Goal: Information Seeking & Learning: Learn about a topic

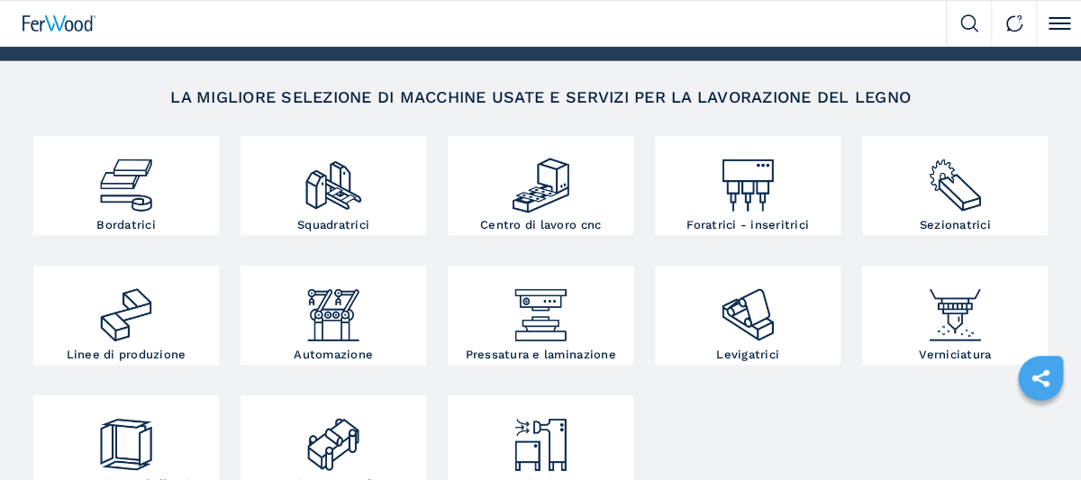
scroll to position [240, 0]
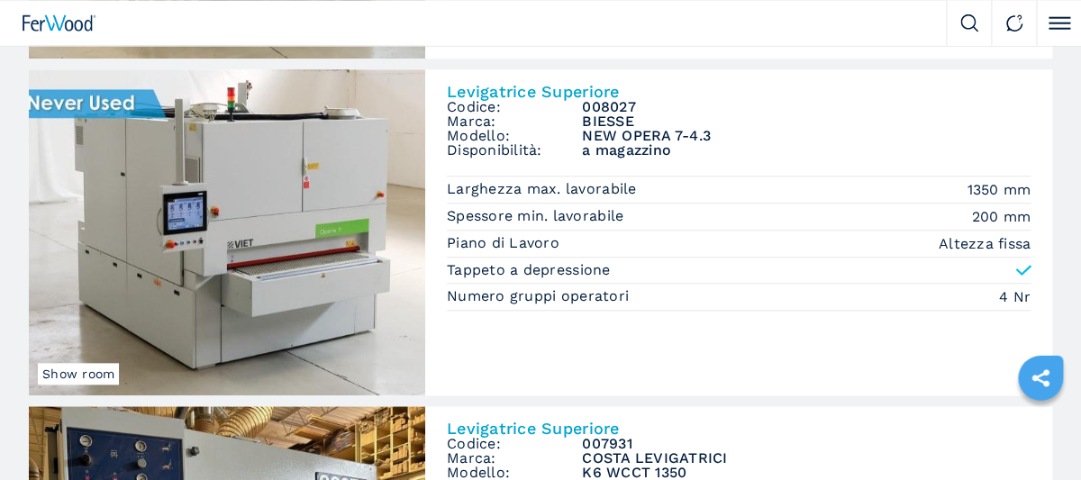
scroll to position [479, 0]
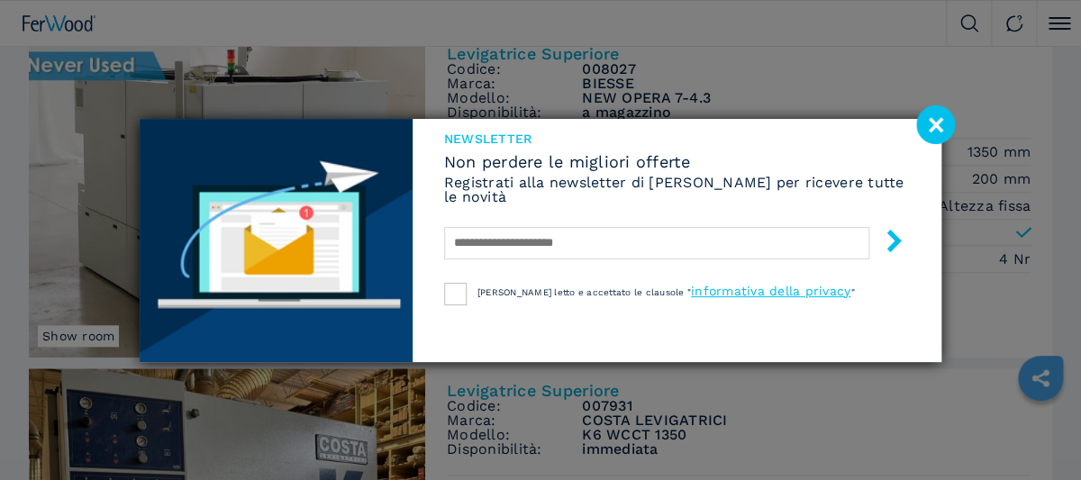
click at [934, 119] on image at bounding box center [936, 124] width 39 height 39
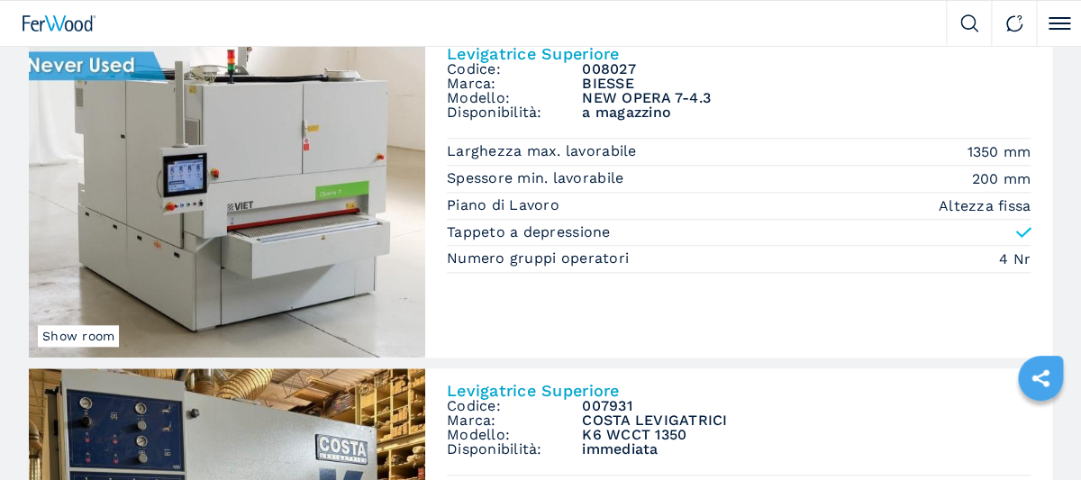
click at [335, 225] on img at bounding box center [227, 195] width 397 height 326
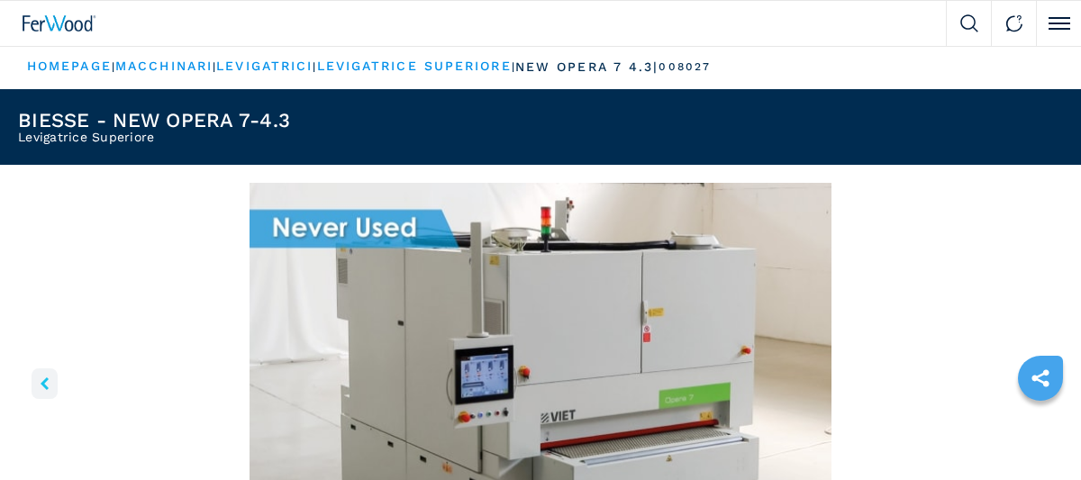
scroll to position [240, 0]
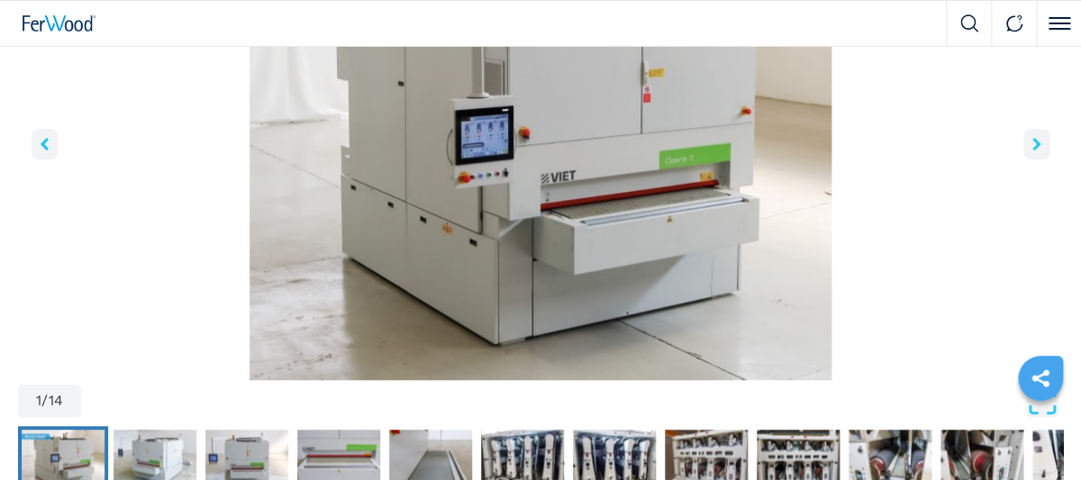
click at [1044, 144] on button "right-button" at bounding box center [1037, 144] width 26 height 31
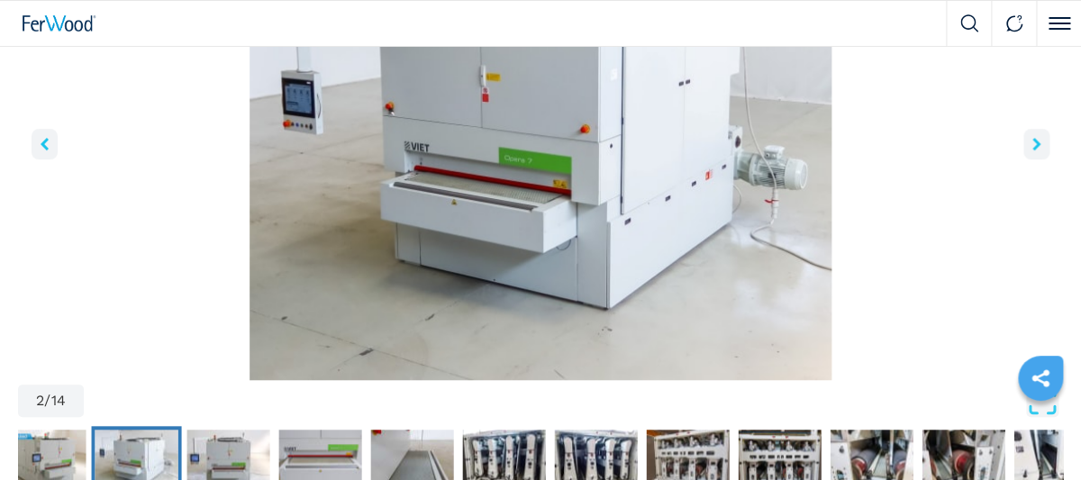
click at [1044, 144] on button "right-button" at bounding box center [1037, 144] width 26 height 31
click at [1038, 140] on icon "right-button" at bounding box center [1037, 144] width 8 height 13
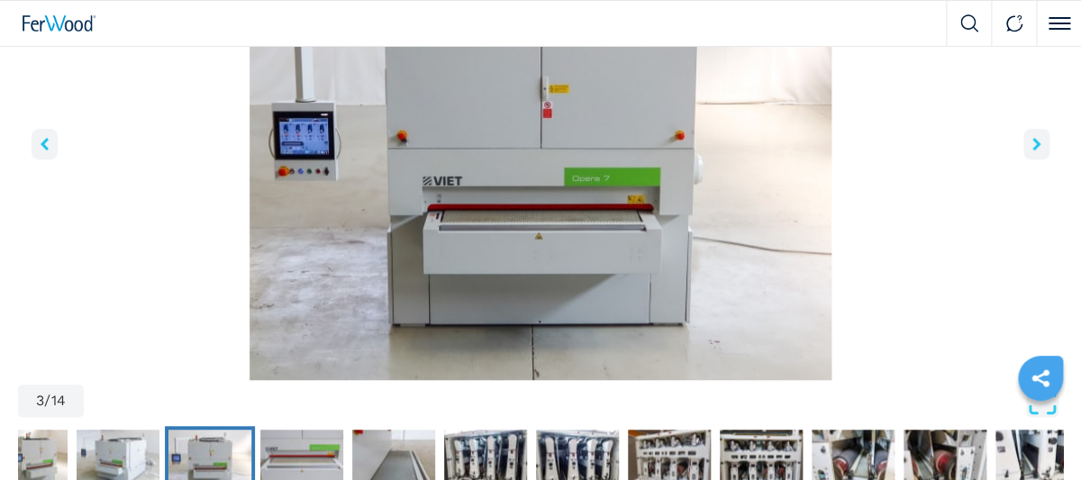
click at [1038, 140] on icon "right-button" at bounding box center [1037, 144] width 8 height 13
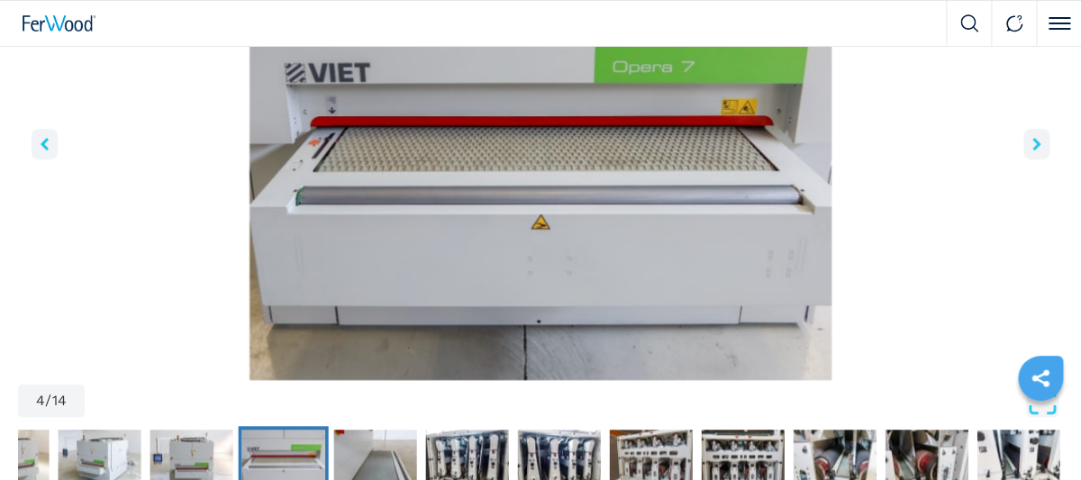
click at [1038, 140] on icon "right-button" at bounding box center [1037, 144] width 8 height 13
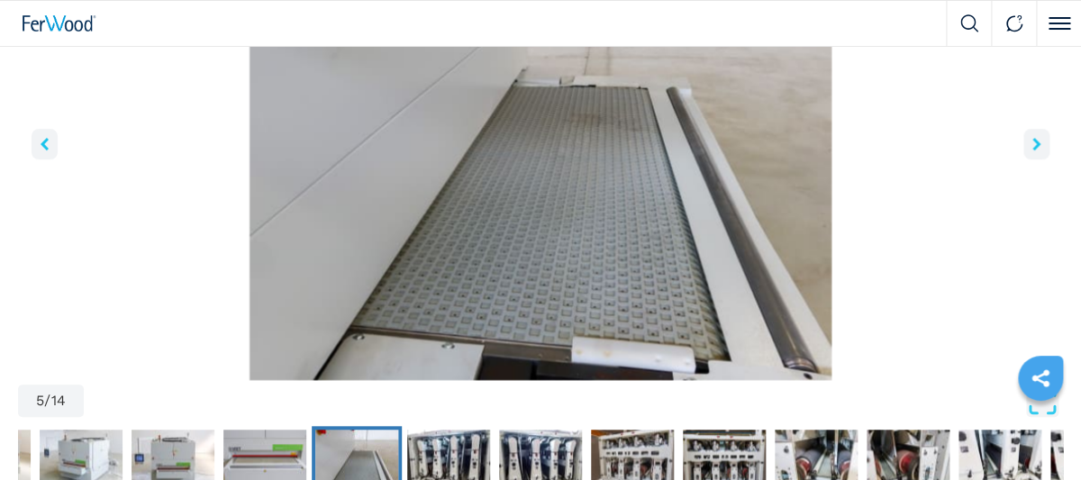
click at [1038, 140] on icon "right-button" at bounding box center [1037, 144] width 8 height 13
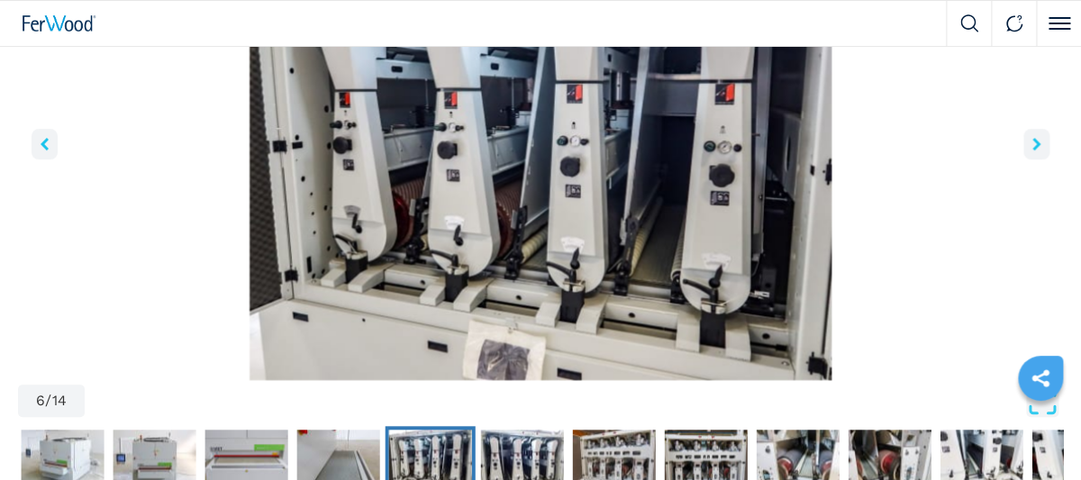
click at [1038, 140] on icon "right-button" at bounding box center [1037, 144] width 8 height 13
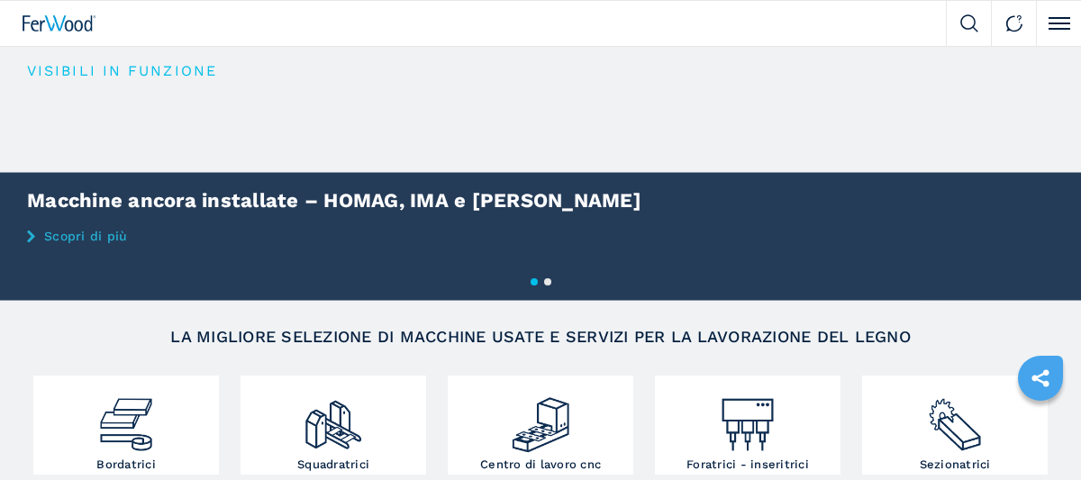
scroll to position [240, 0]
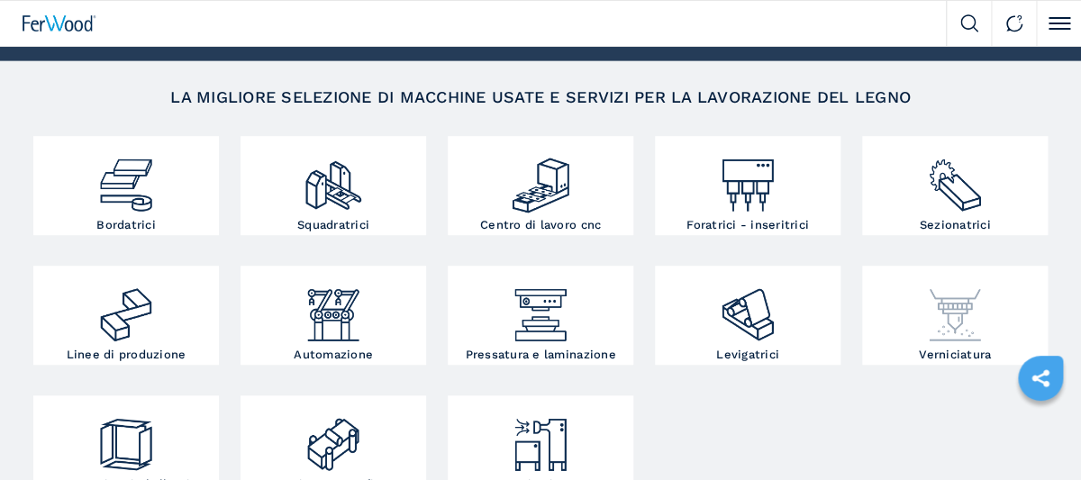
click at [964, 319] on img at bounding box center [956, 308] width 62 height 76
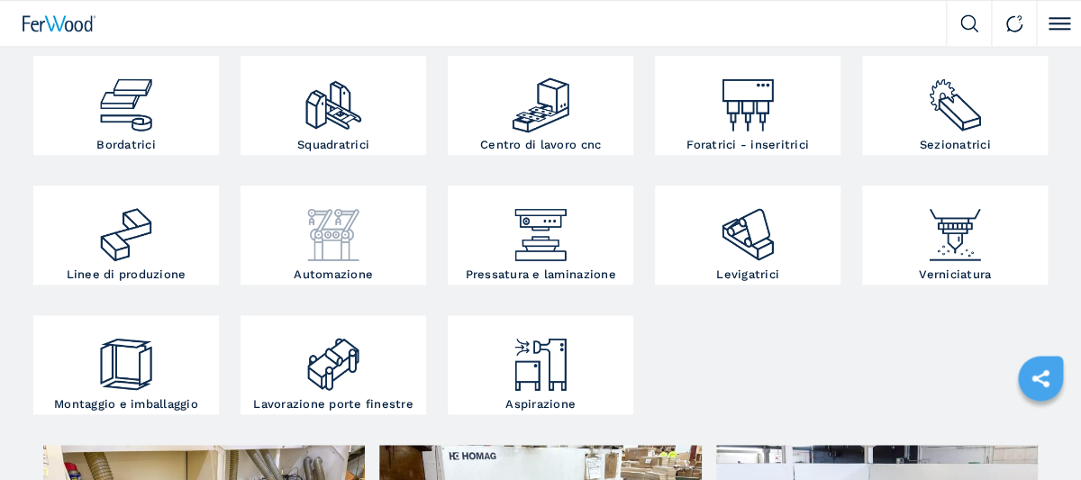
scroll to position [360, 0]
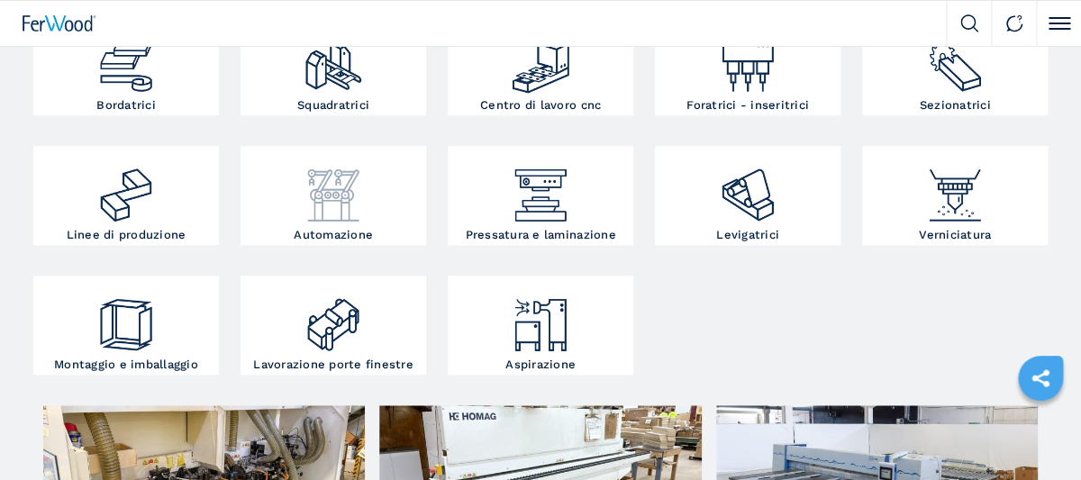
click at [336, 201] on img at bounding box center [334, 189] width 62 height 76
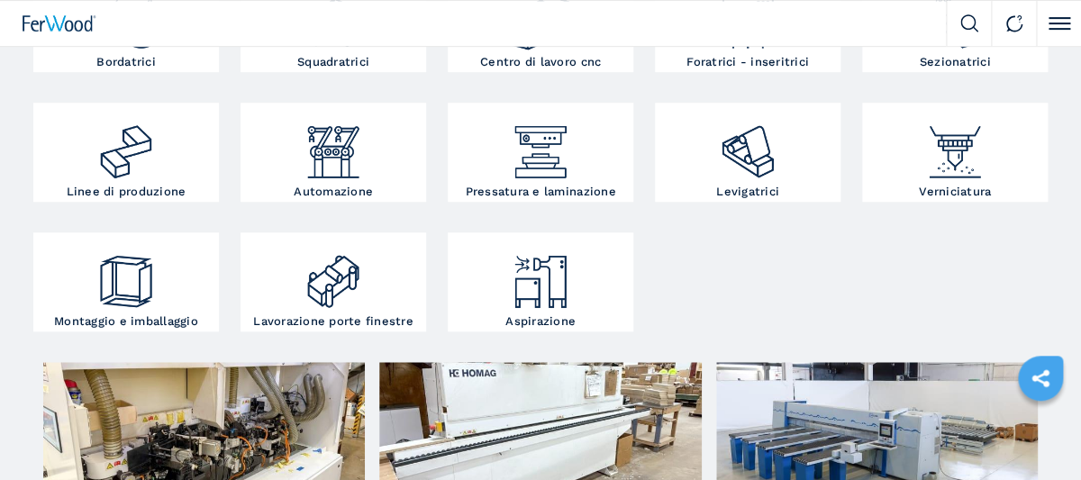
scroll to position [479, 0]
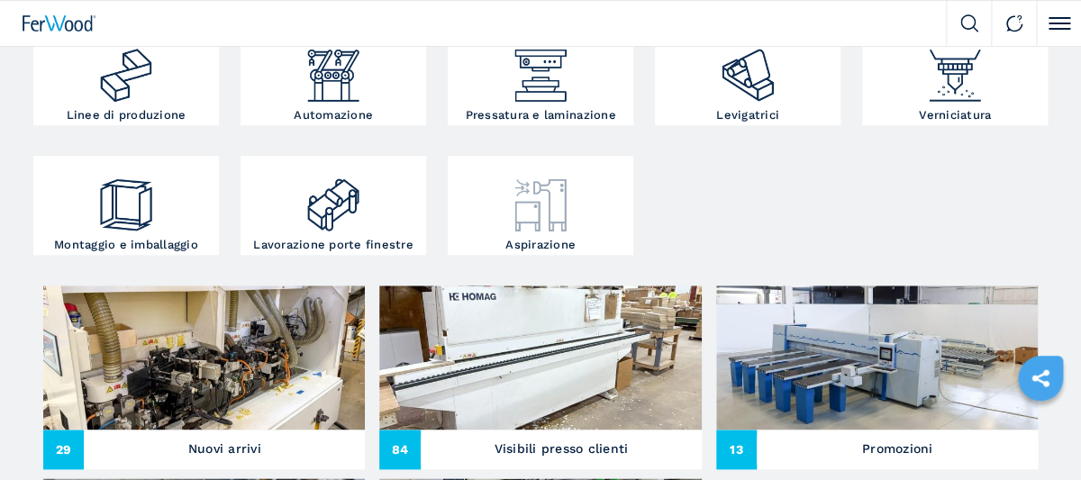
click at [558, 224] on img at bounding box center [541, 198] width 62 height 76
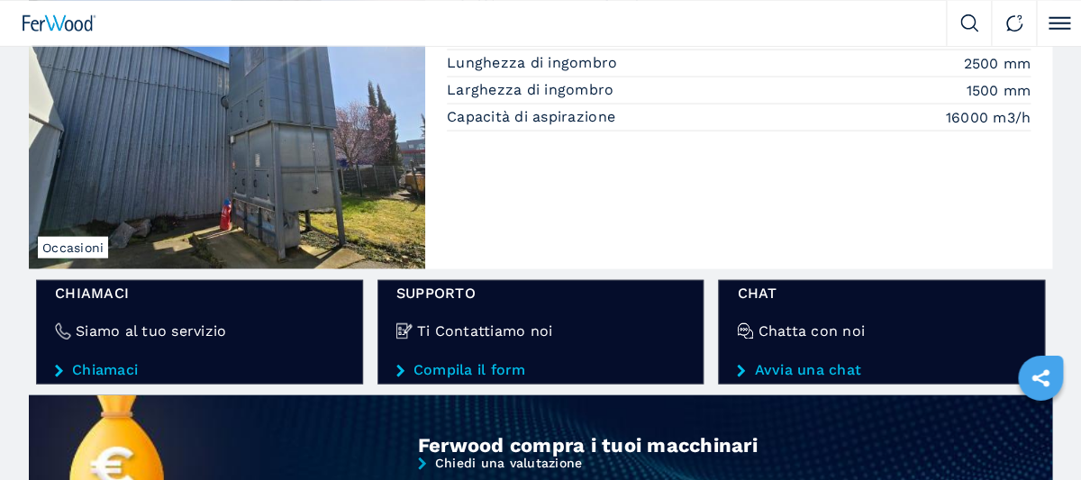
scroll to position [1199, 0]
